Goal: Information Seeking & Learning: Learn about a topic

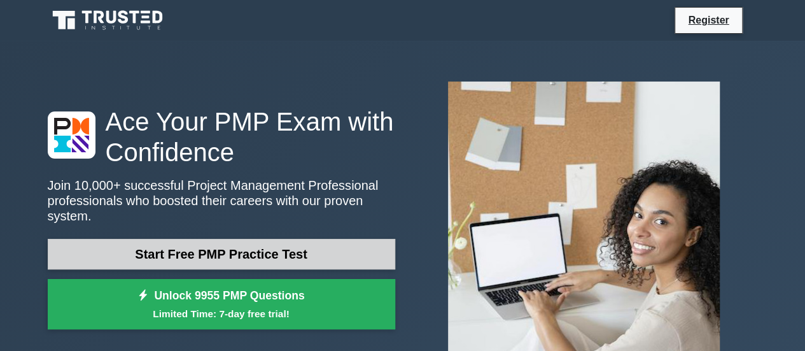
click at [259, 240] on link "Start Free PMP Practice Test" at bounding box center [222, 254] width 348 height 31
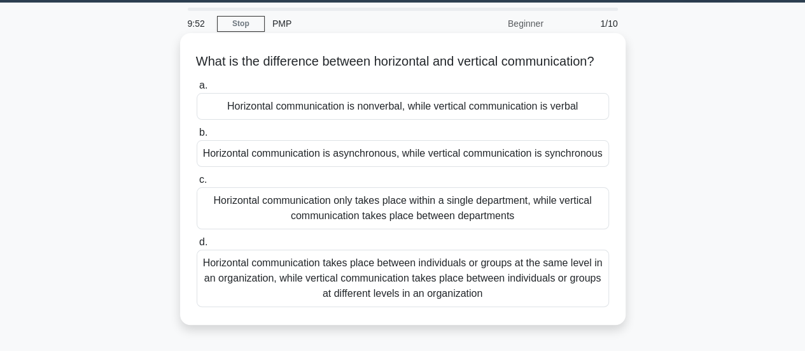
scroll to position [43, 0]
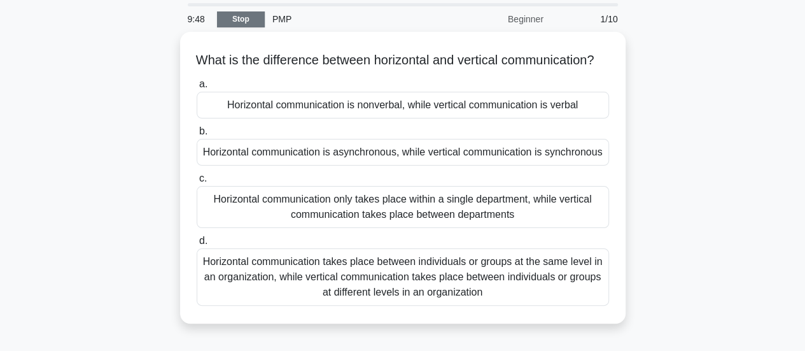
click at [244, 23] on link "Stop" at bounding box center [241, 19] width 48 height 16
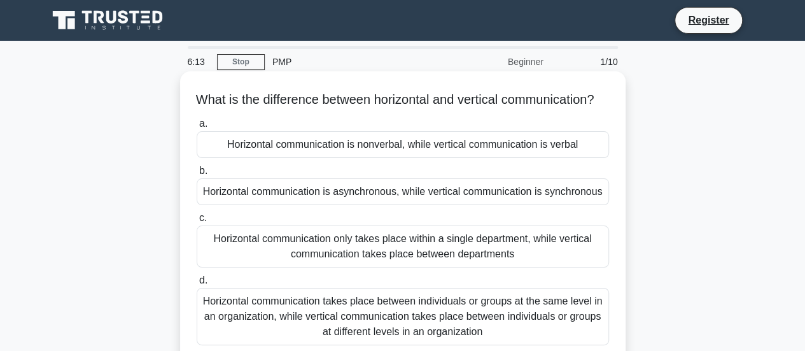
click at [320, 158] on div "Horizontal communication is nonverbal, while vertical communication is verbal" at bounding box center [403, 144] width 413 height 27
click at [197, 128] on input "a. Horizontal communication is nonverbal, while vertical communication is verbal" at bounding box center [197, 124] width 0 height 8
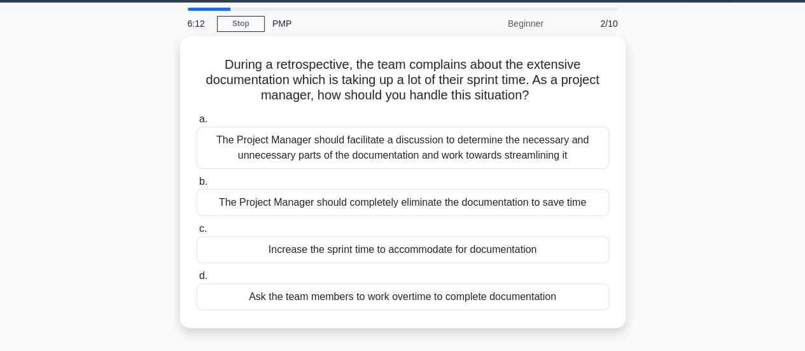
scroll to position [31, 0]
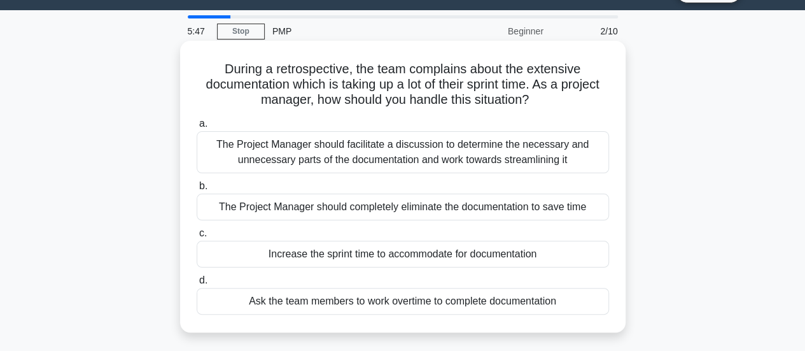
click at [402, 153] on div "The Project Manager should facilitate a discussion to determine the necessary a…" at bounding box center [403, 152] width 413 height 42
click at [197, 128] on input "a. The Project Manager should facilitate a discussion to determine the necessar…" at bounding box center [197, 124] width 0 height 8
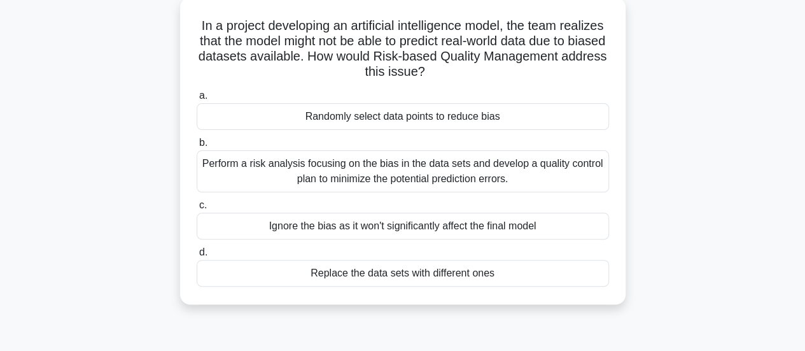
scroll to position [78, 0]
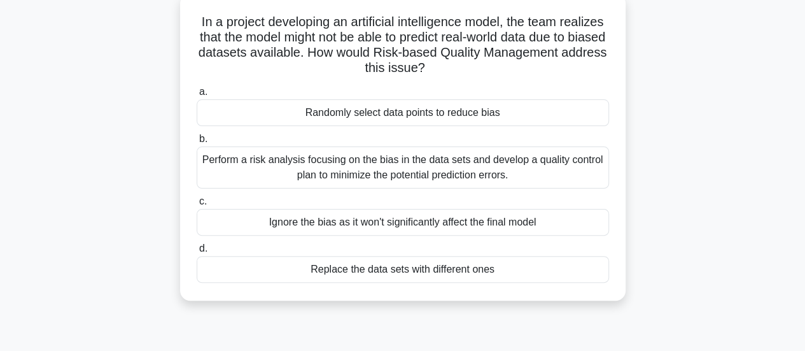
click at [384, 167] on div "Perform a risk analysis focusing on the bias in the data sets and develop a qua…" at bounding box center [403, 167] width 413 height 42
click at [197, 143] on input "b. Perform a risk analysis focusing on the bias in the data sets and develop a …" at bounding box center [197, 139] width 0 height 8
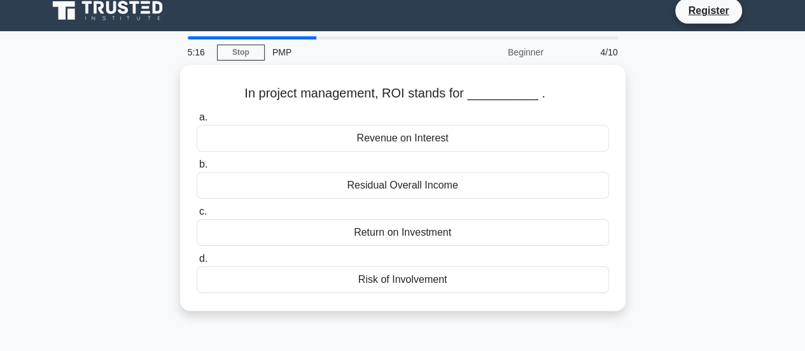
scroll to position [0, 0]
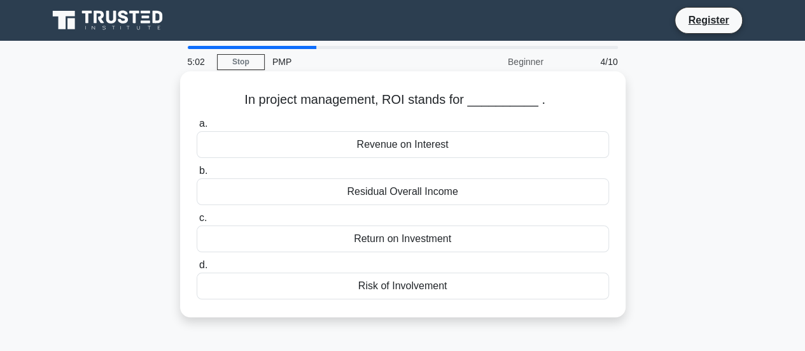
click at [371, 249] on div "Return on Investment" at bounding box center [403, 238] width 413 height 27
click at [197, 222] on input "c. Return on Investment" at bounding box center [197, 218] width 0 height 8
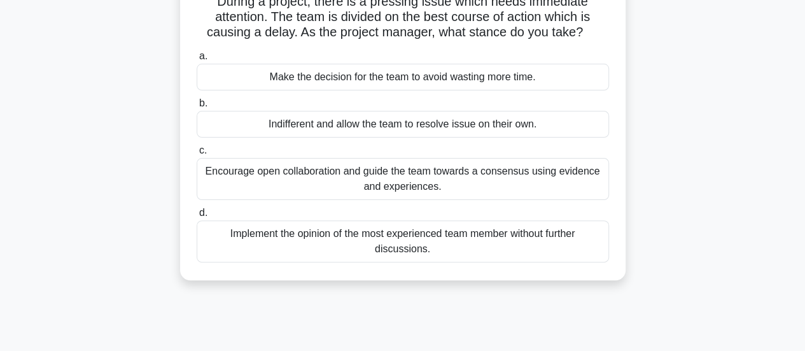
scroll to position [102, 0]
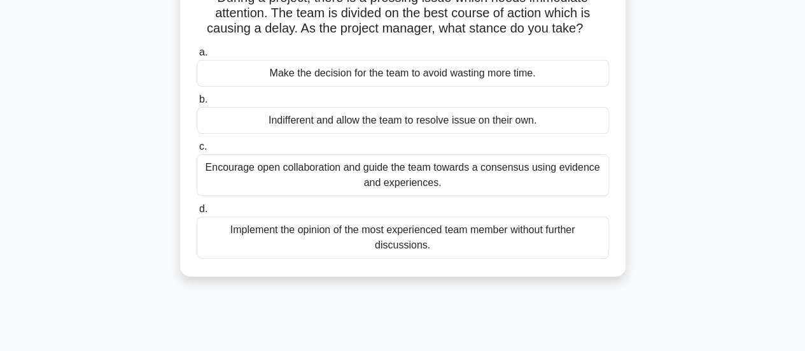
click at [400, 178] on div "Encourage open collaboration and guide the team towards a consensus using evide…" at bounding box center [403, 175] width 413 height 42
click at [197, 151] on input "c. Encourage open collaboration and guide the team towards a consensus using ev…" at bounding box center [197, 147] width 0 height 8
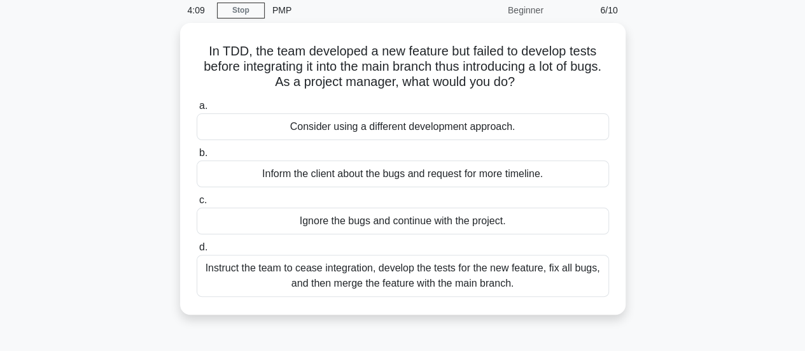
scroll to position [52, 0]
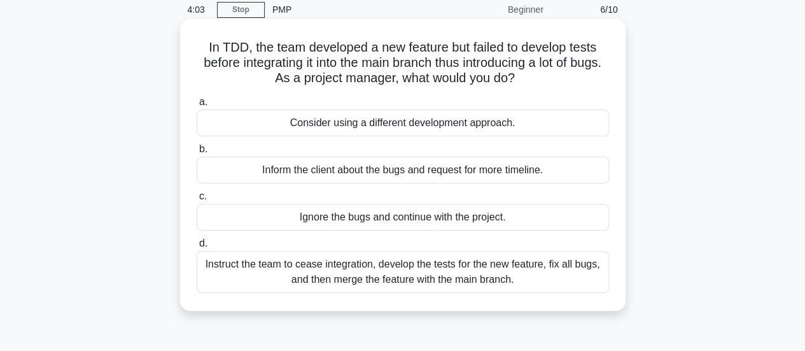
click at [365, 268] on div "Instruct the team to cease integration, develop the tests for the new feature, …" at bounding box center [403, 272] width 413 height 42
click at [197, 248] on input "d. Instruct the team to cease integration, develop the tests for the new featur…" at bounding box center [197, 243] width 0 height 8
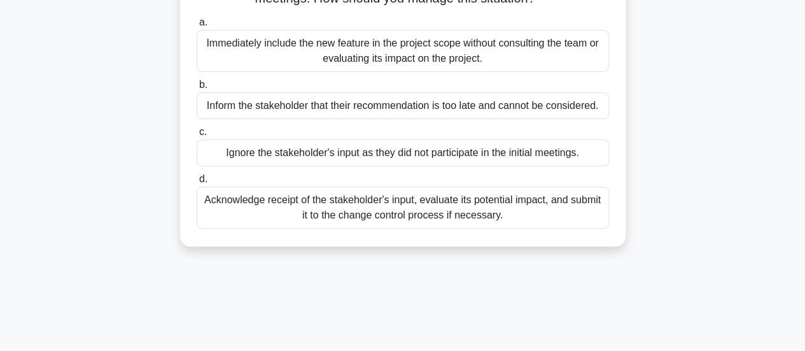
scroll to position [148, 0]
click at [377, 216] on div "Acknowledge receipt of the stakeholder's input, evaluate its potential impact, …" at bounding box center [403, 207] width 413 height 42
click at [197, 183] on input "d. Acknowledge receipt of the stakeholder's input, evaluate its potential impac…" at bounding box center [197, 178] width 0 height 8
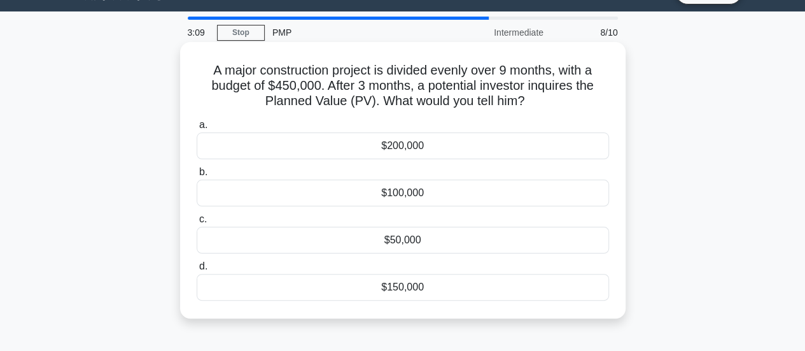
scroll to position [31, 0]
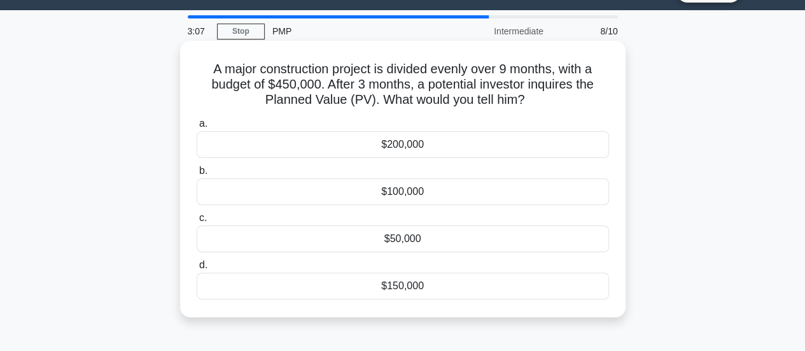
click at [402, 288] on div "$150,000" at bounding box center [403, 286] width 413 height 27
click at [197, 269] on input "d. $150,000" at bounding box center [197, 265] width 0 height 8
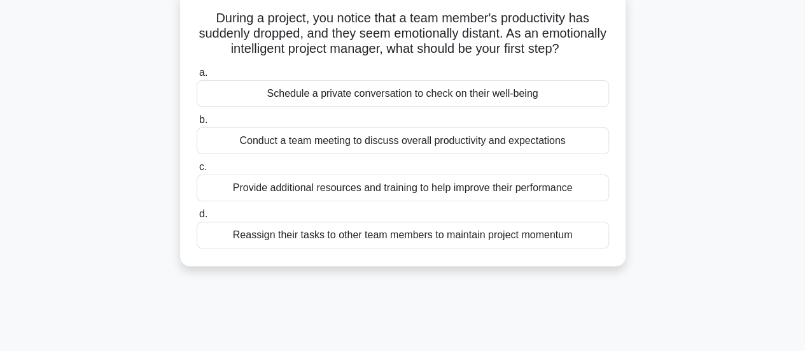
scroll to position [82, 0]
click at [367, 106] on div "Schedule a private conversation to check on their well-being" at bounding box center [403, 93] width 413 height 27
click at [197, 76] on input "a. Schedule a private conversation to check on their well-being" at bounding box center [197, 72] width 0 height 8
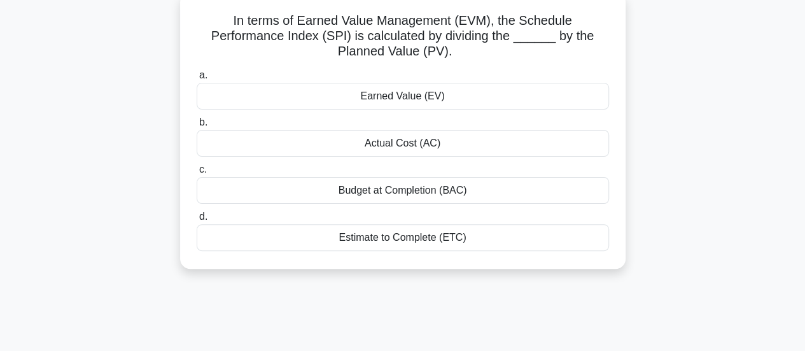
scroll to position [0, 0]
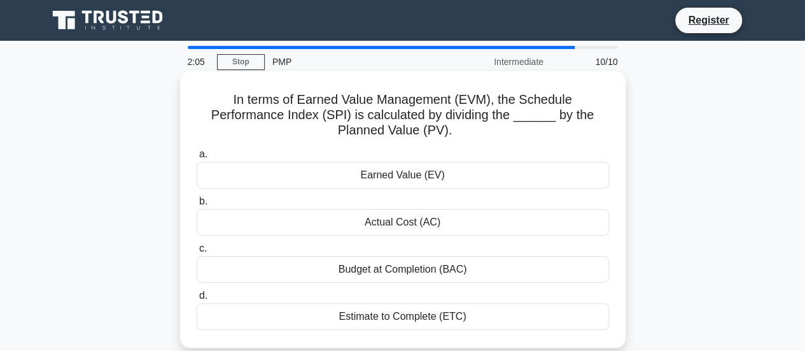
click at [418, 183] on div "Earned Value (EV)" at bounding box center [403, 175] width 413 height 27
click at [197, 159] on input "a. Earned Value (EV)" at bounding box center [197, 154] width 0 height 8
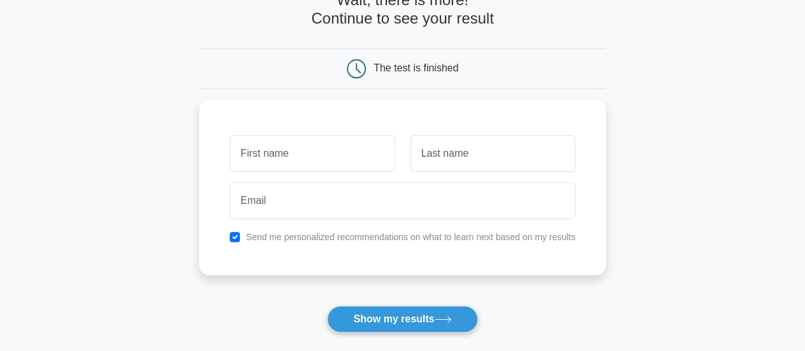
scroll to position [104, 0]
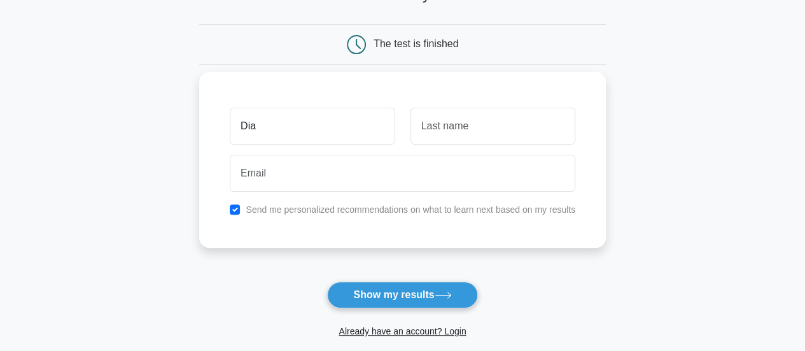
type input "[PERSON_NAME]"
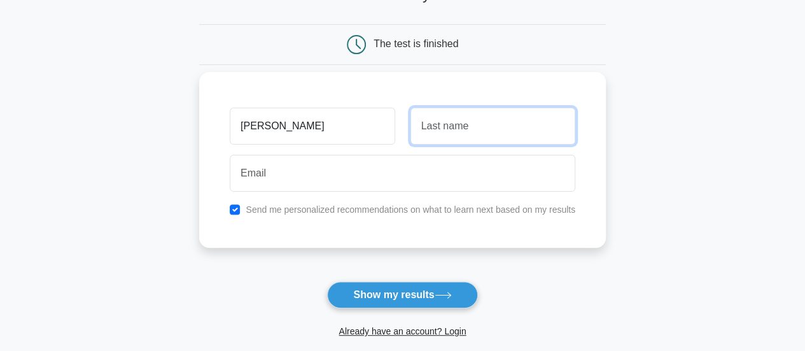
click at [450, 129] on input "text" at bounding box center [493, 126] width 165 height 37
type input "Atieno"
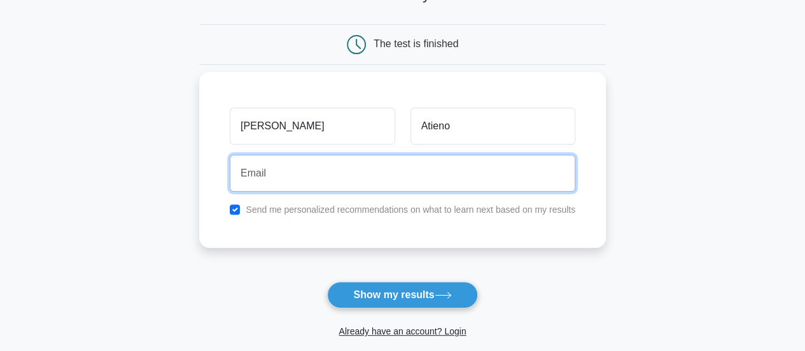
click at [273, 179] on input "email" at bounding box center [403, 173] width 346 height 37
type input "dianatieno19@gmail.com"
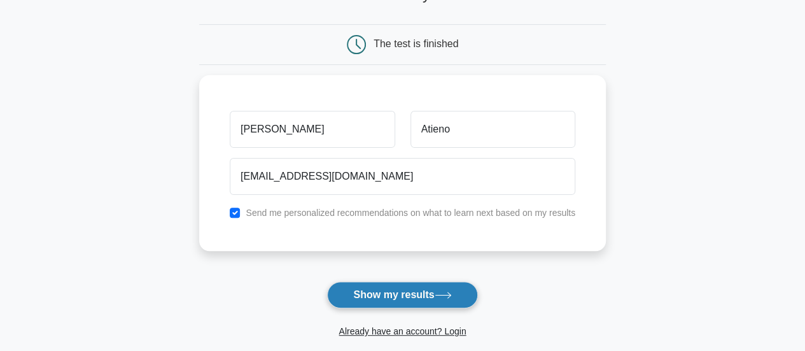
click at [419, 295] on button "Show my results" at bounding box center [402, 294] width 150 height 27
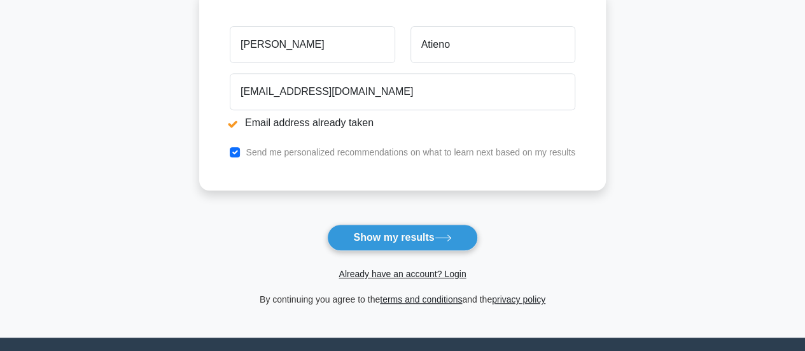
scroll to position [238, 0]
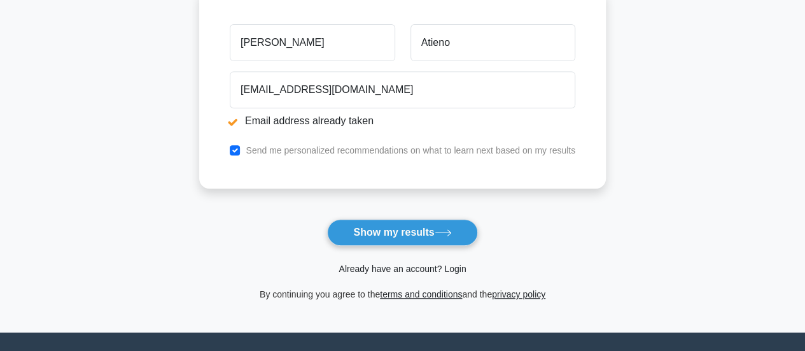
click at [457, 267] on link "Already have an account? Login" at bounding box center [402, 269] width 127 height 10
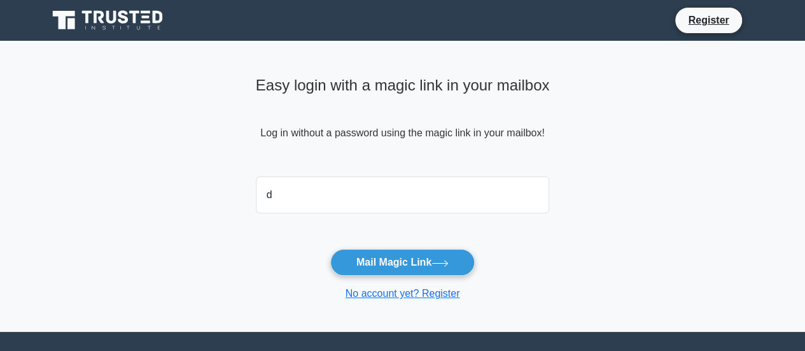
type input "[EMAIL_ADDRESS][DOMAIN_NAME]"
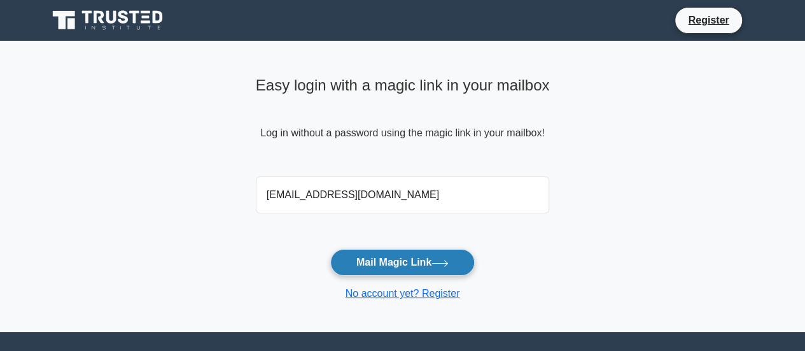
click at [380, 264] on button "Mail Magic Link" at bounding box center [402, 262] width 145 height 27
